Goal: Connect with others: Establish contact or relationships with other users

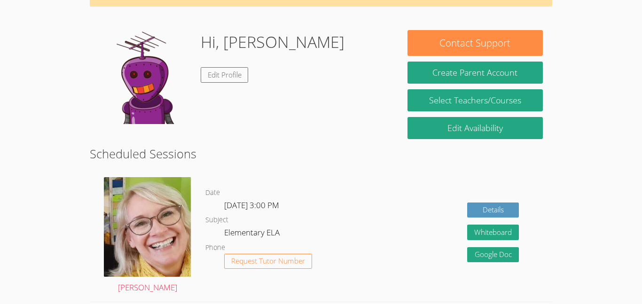
scroll to position [61, 0]
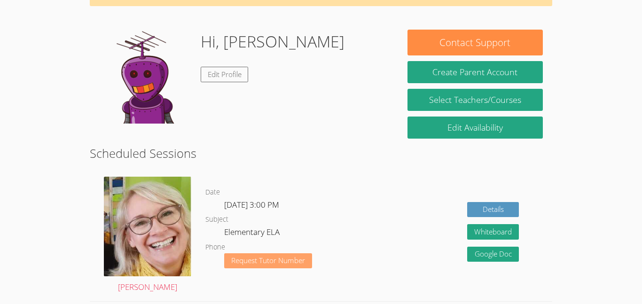
click at [276, 259] on span "Request Tutor Number" at bounding box center [268, 260] width 74 height 7
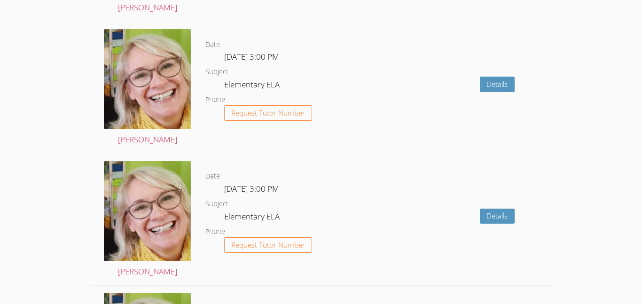
scroll to position [1088, 0]
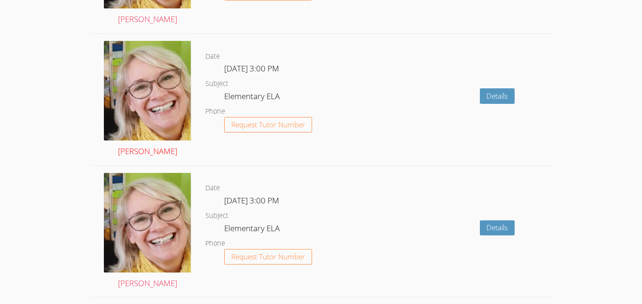
click at [131, 79] on img at bounding box center [147, 91] width 87 height 100
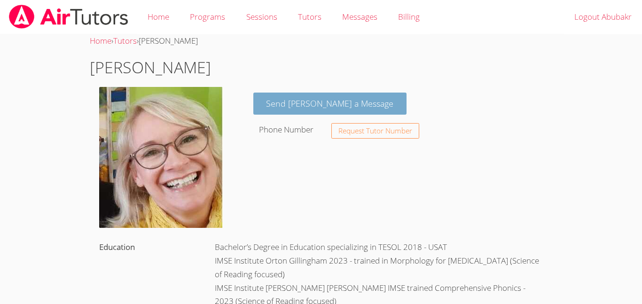
click at [276, 105] on link "Send Debra a Message" at bounding box center [330, 104] width 154 height 22
